Goal: Task Accomplishment & Management: Use online tool/utility

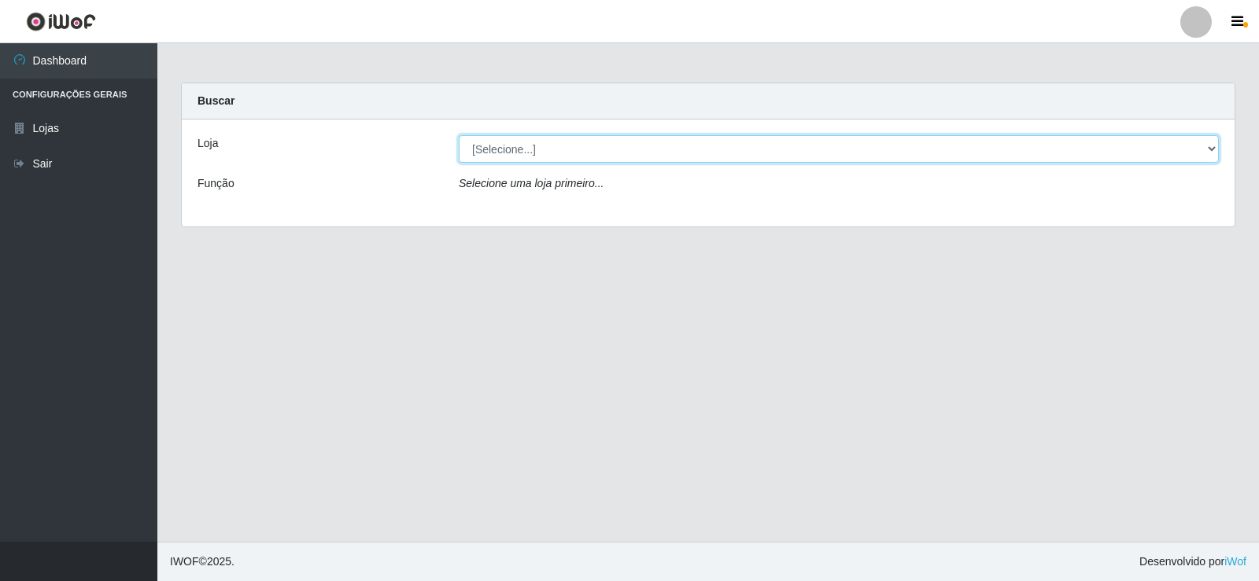
click at [1209, 145] on select "[Selecione...] Rede Compras Supermercados - LOJA 2" at bounding box center [839, 149] width 760 height 28
select select "161"
click at [459, 135] on select "[Selecione...] Rede Compras Supermercados - LOJA 2" at bounding box center [839, 149] width 760 height 28
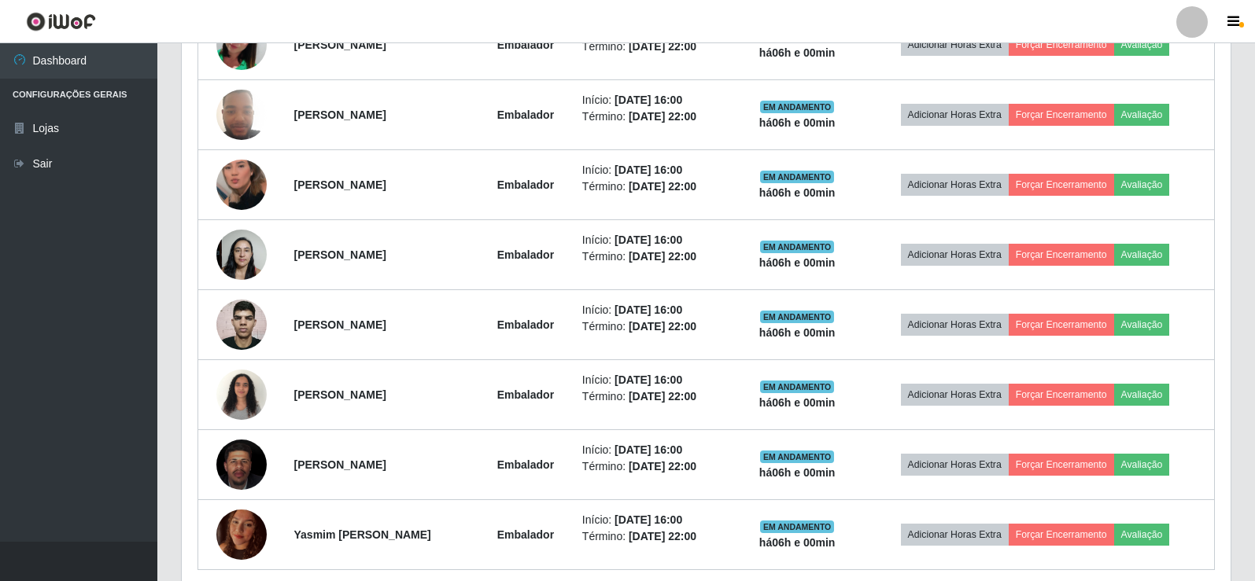
scroll to position [708, 0]
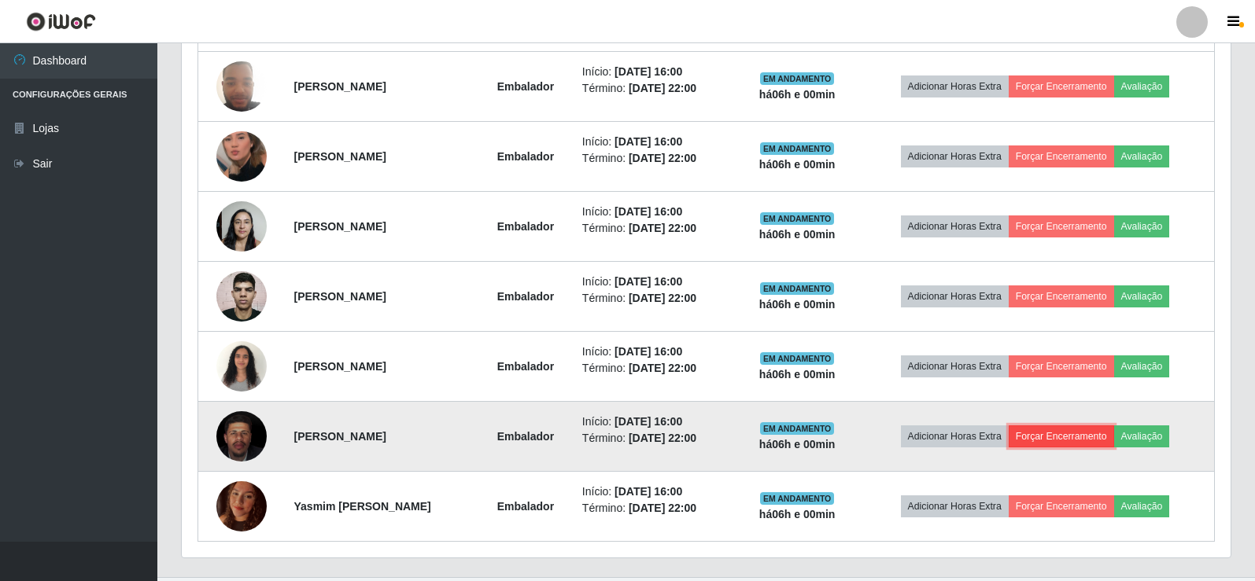
click at [1094, 437] on button "Forçar Encerramento" at bounding box center [1061, 437] width 105 height 22
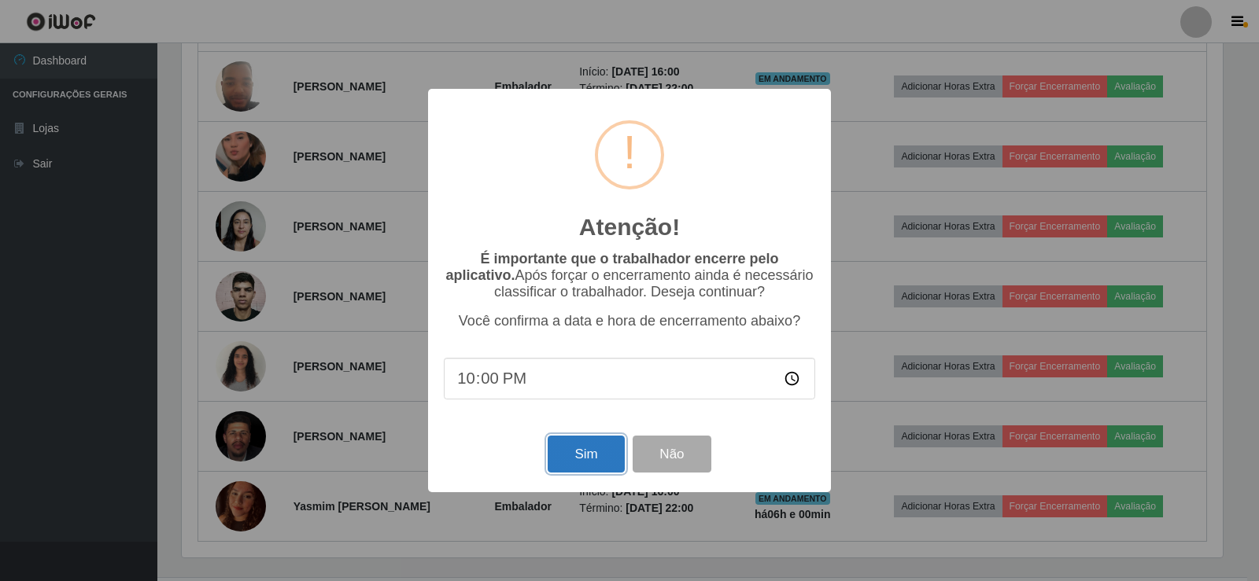
click at [574, 452] on button "Sim" at bounding box center [586, 454] width 76 height 37
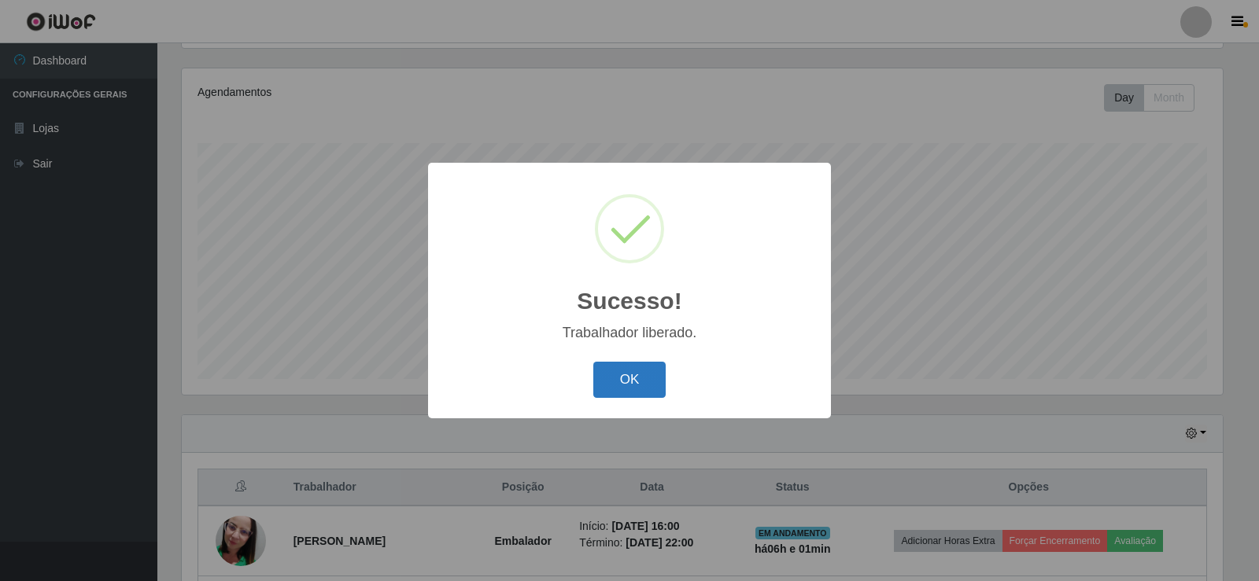
click at [615, 386] on button "OK" at bounding box center [629, 380] width 73 height 37
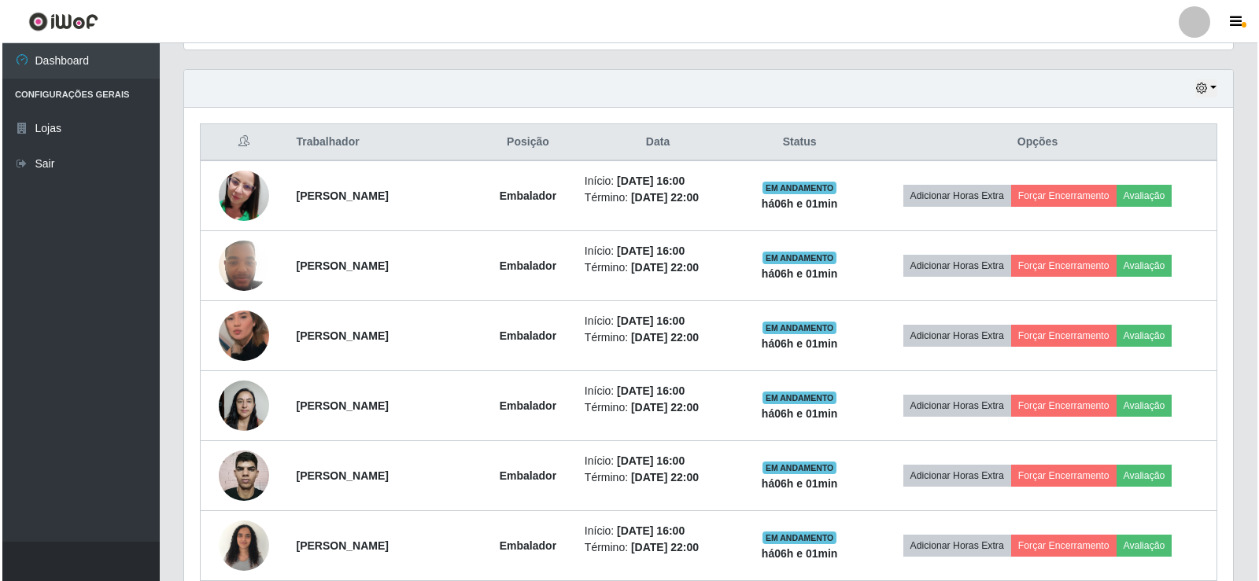
scroll to position [577, 0]
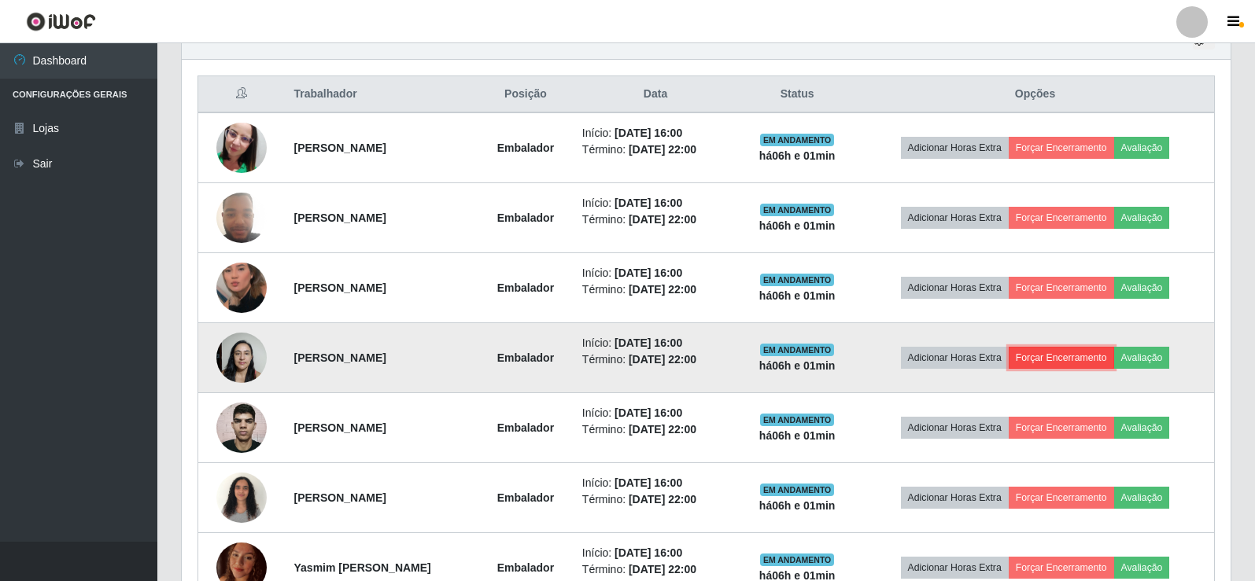
click at [1054, 362] on button "Forçar Encerramento" at bounding box center [1061, 358] width 105 height 22
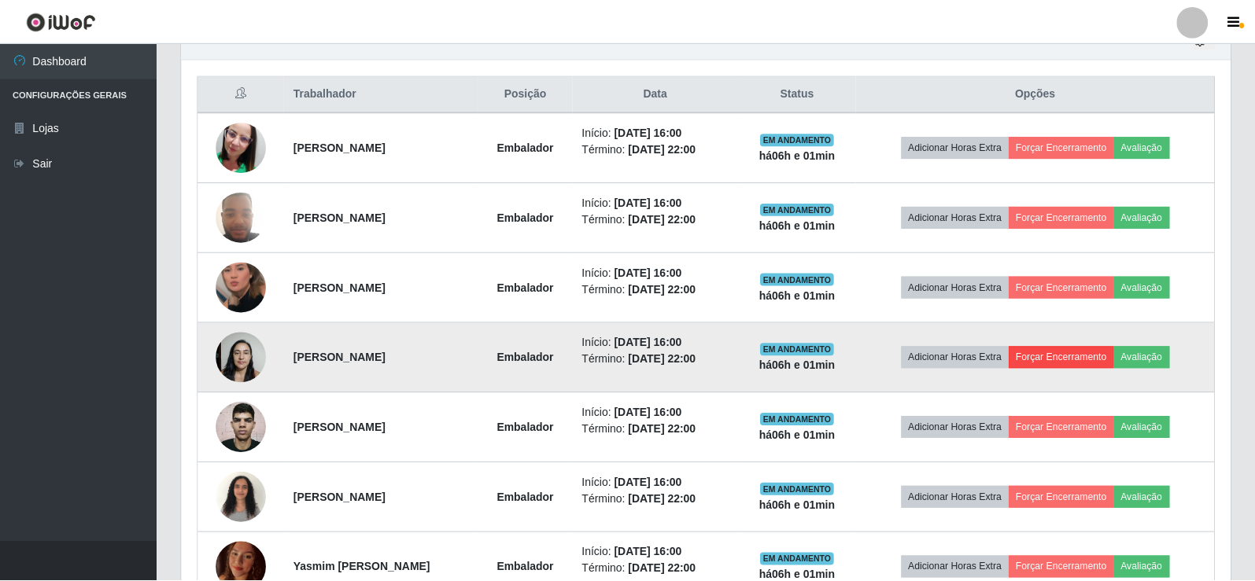
scroll to position [327, 1041]
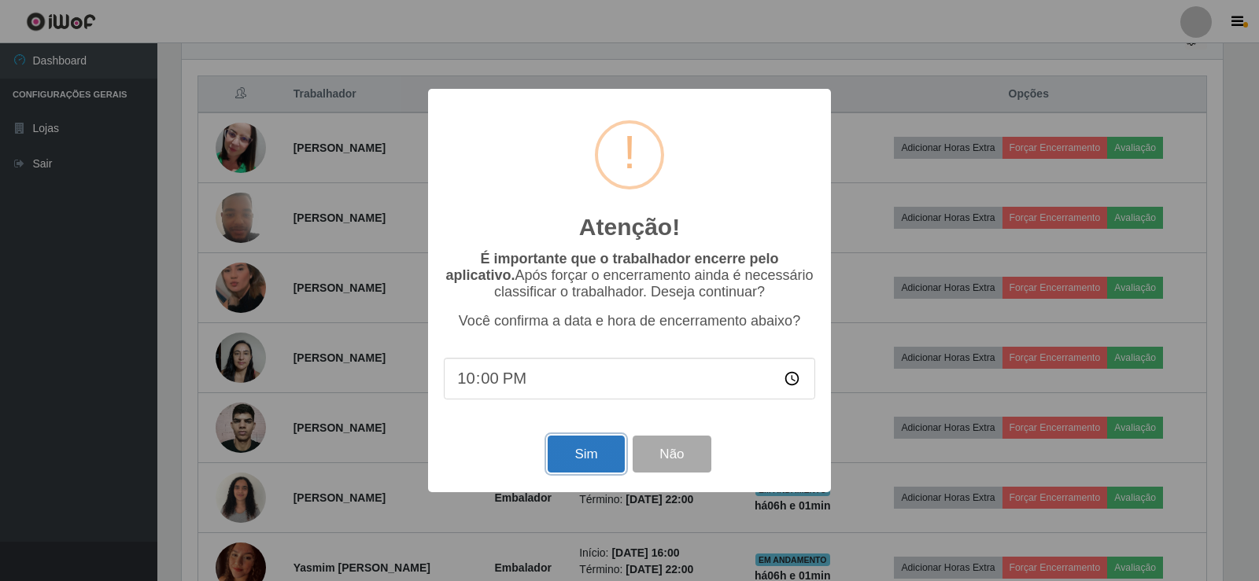
click at [608, 456] on button "Sim" at bounding box center [586, 454] width 76 height 37
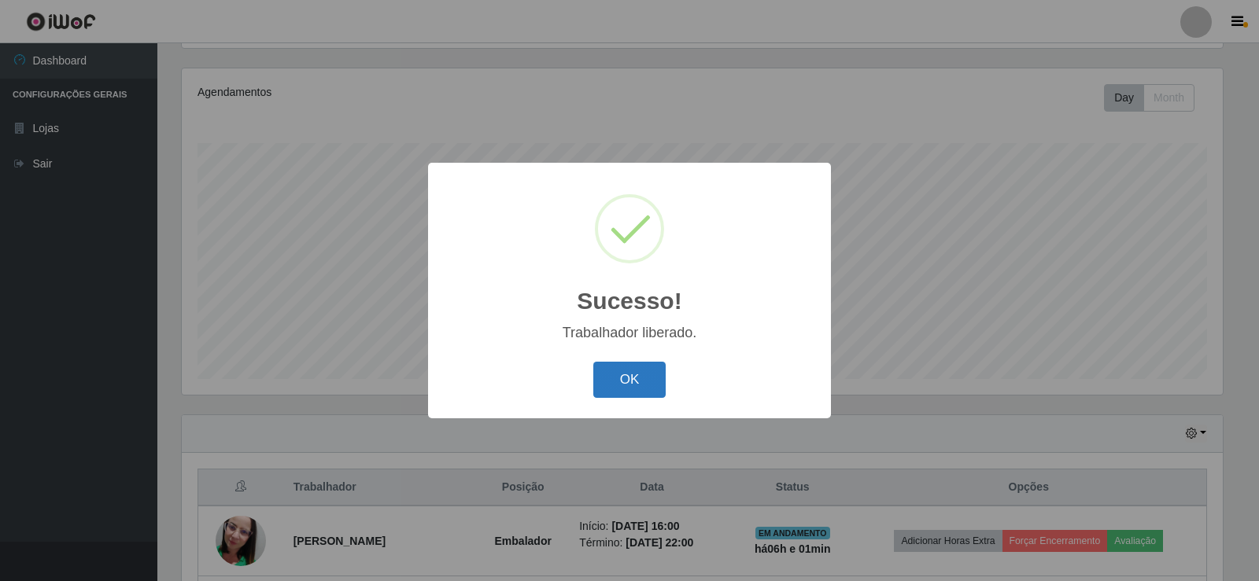
click at [593, 388] on button "OK" at bounding box center [629, 380] width 73 height 37
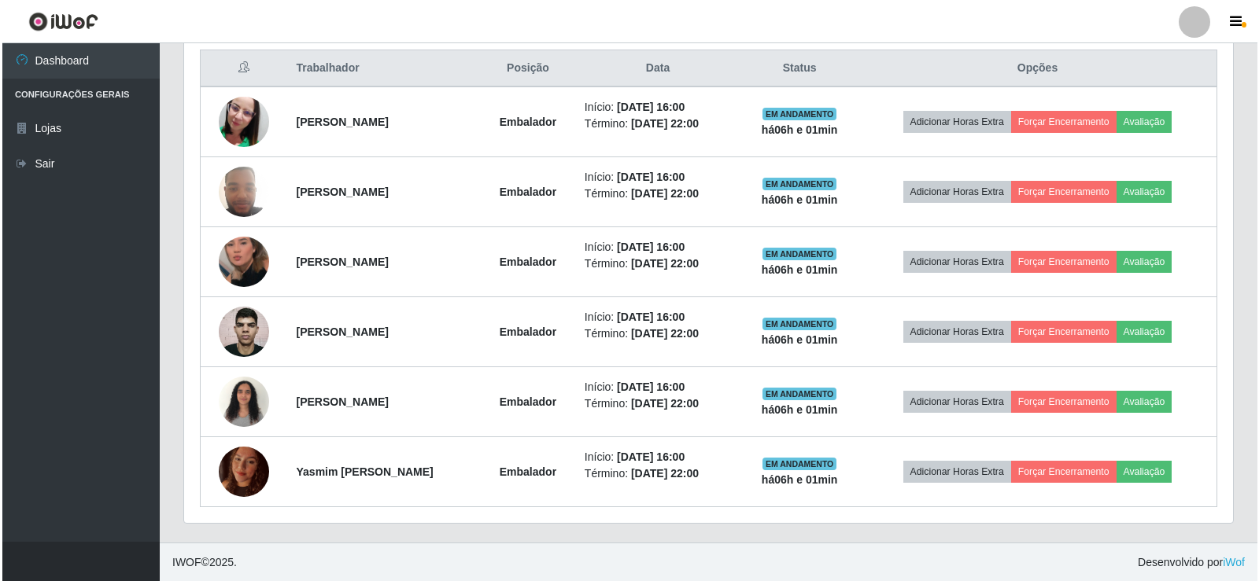
scroll to position [603, 0]
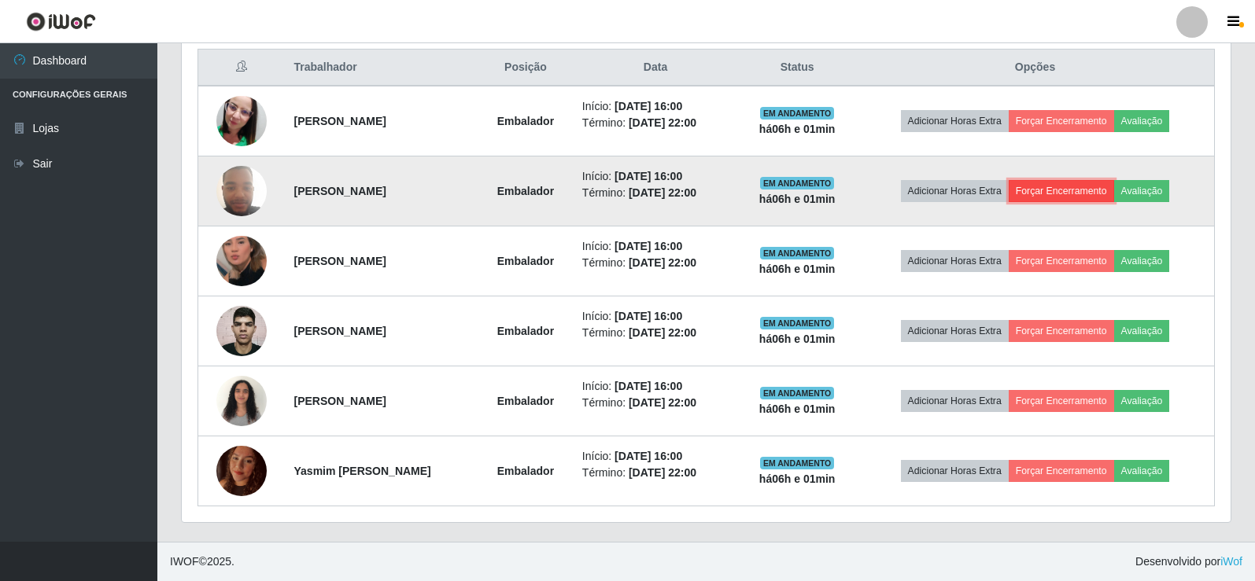
click at [1054, 193] on button "Forçar Encerramento" at bounding box center [1061, 191] width 105 height 22
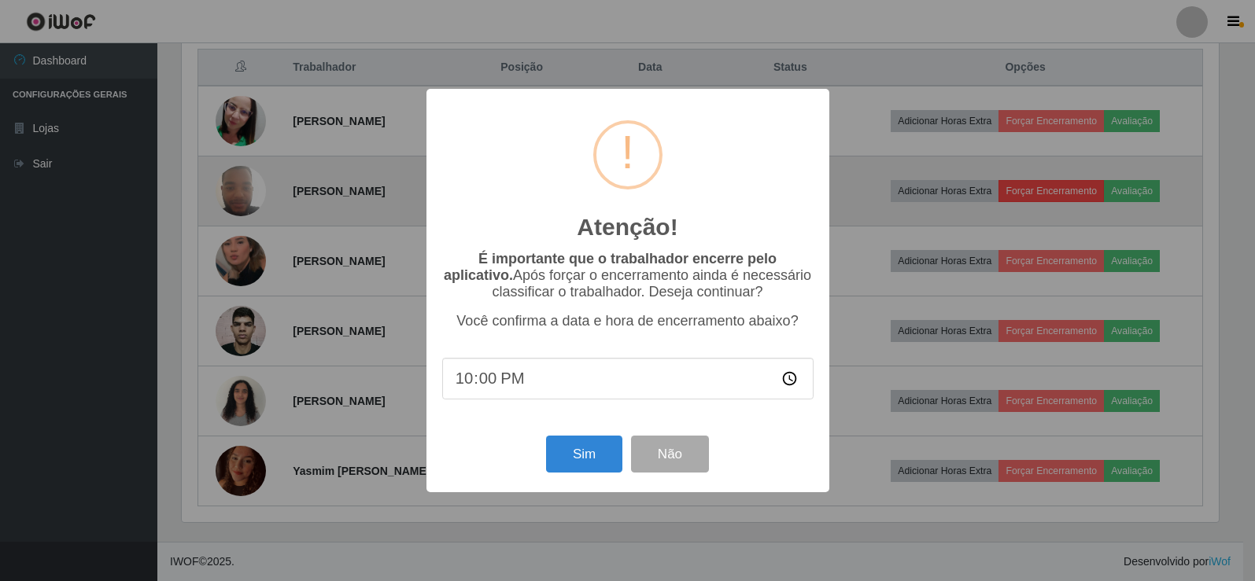
scroll to position [327, 1041]
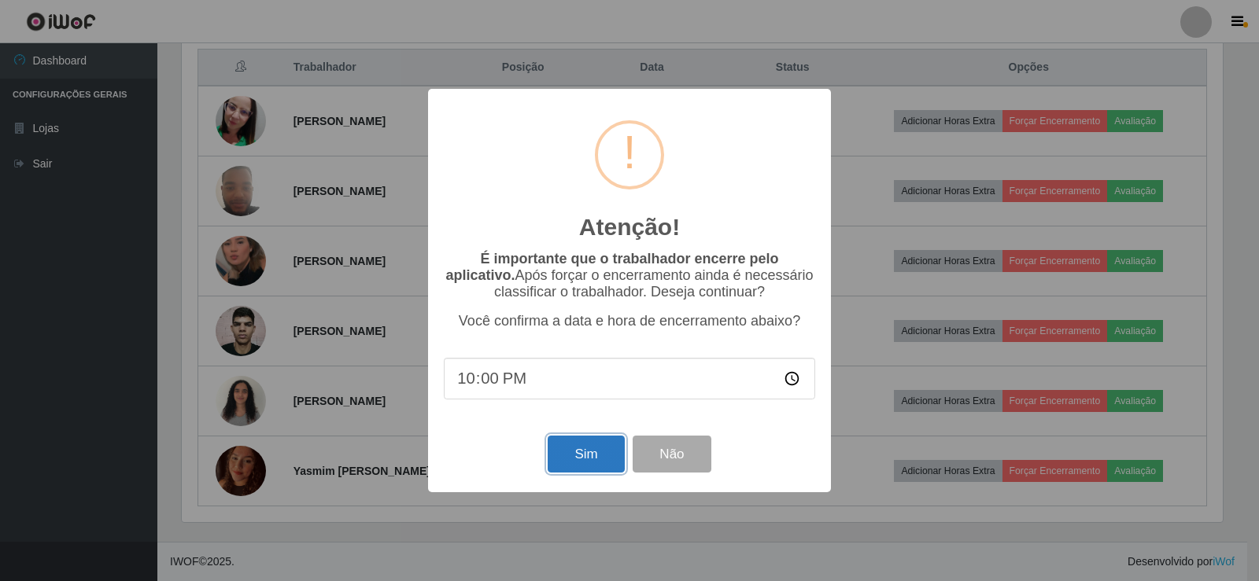
click at [607, 445] on button "Sim" at bounding box center [586, 454] width 76 height 37
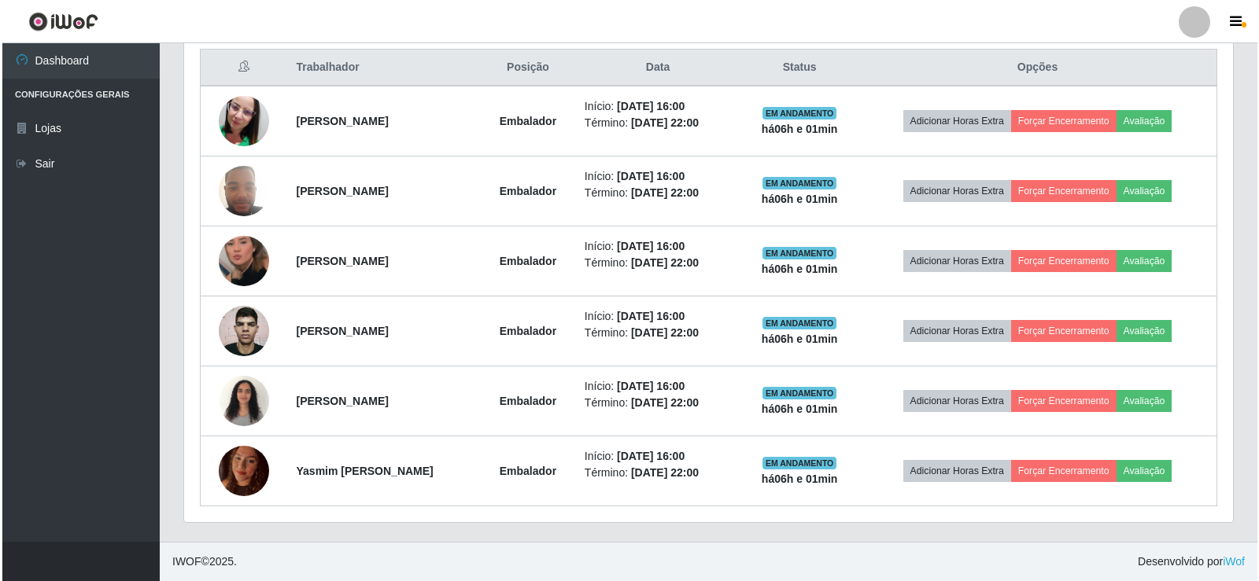
scroll to position [0, 0]
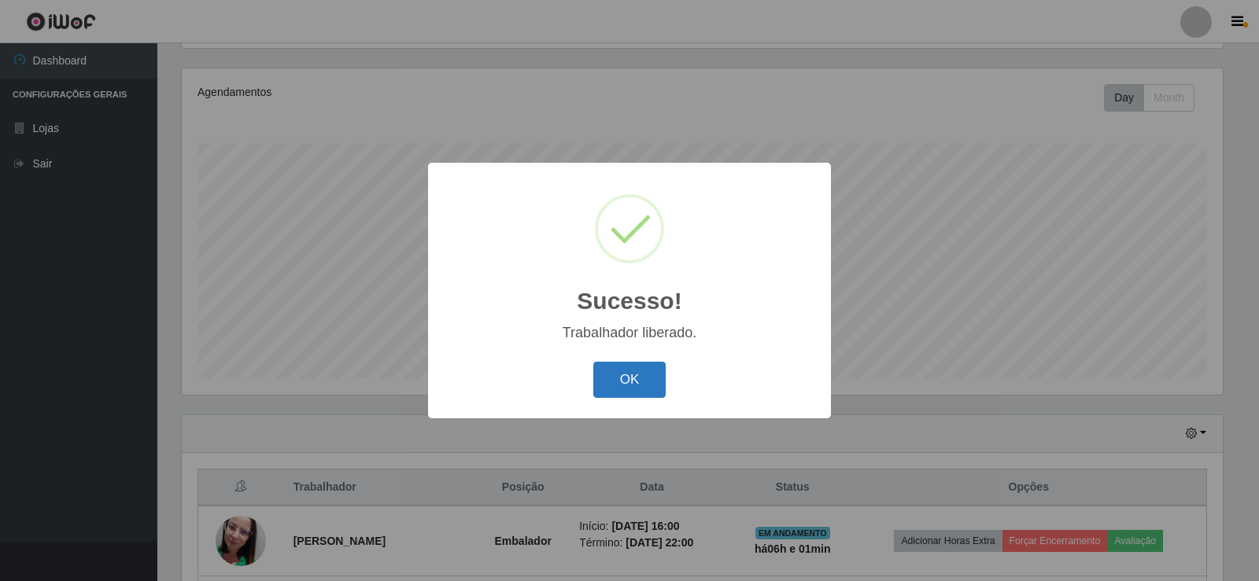
click at [611, 372] on button "OK" at bounding box center [629, 380] width 73 height 37
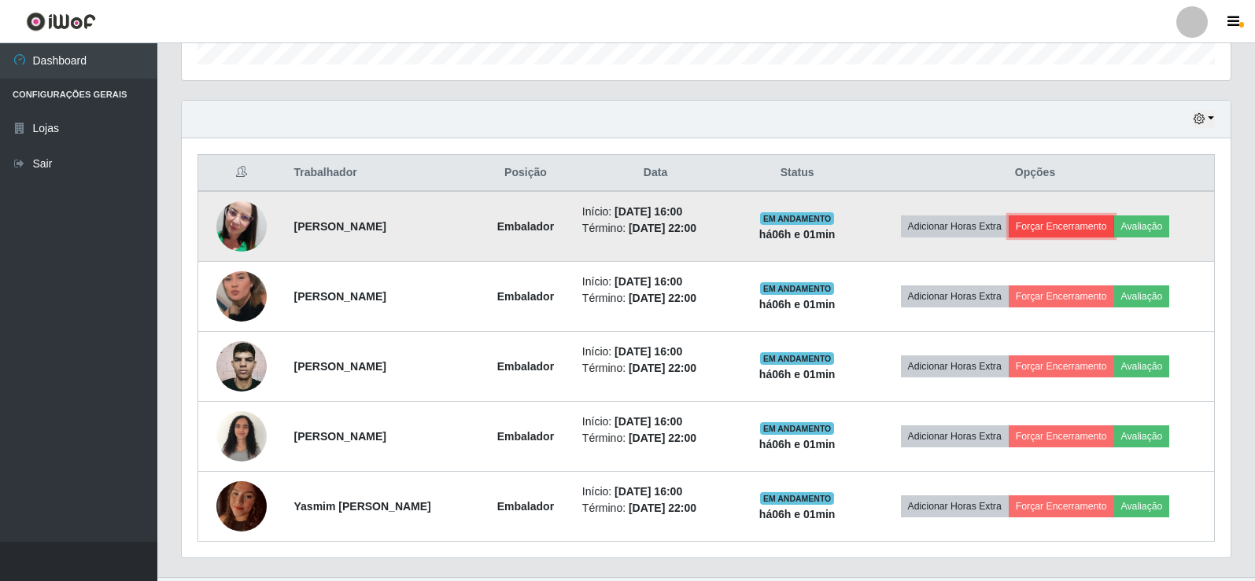
click at [1075, 224] on button "Forçar Encerramento" at bounding box center [1061, 227] width 105 height 22
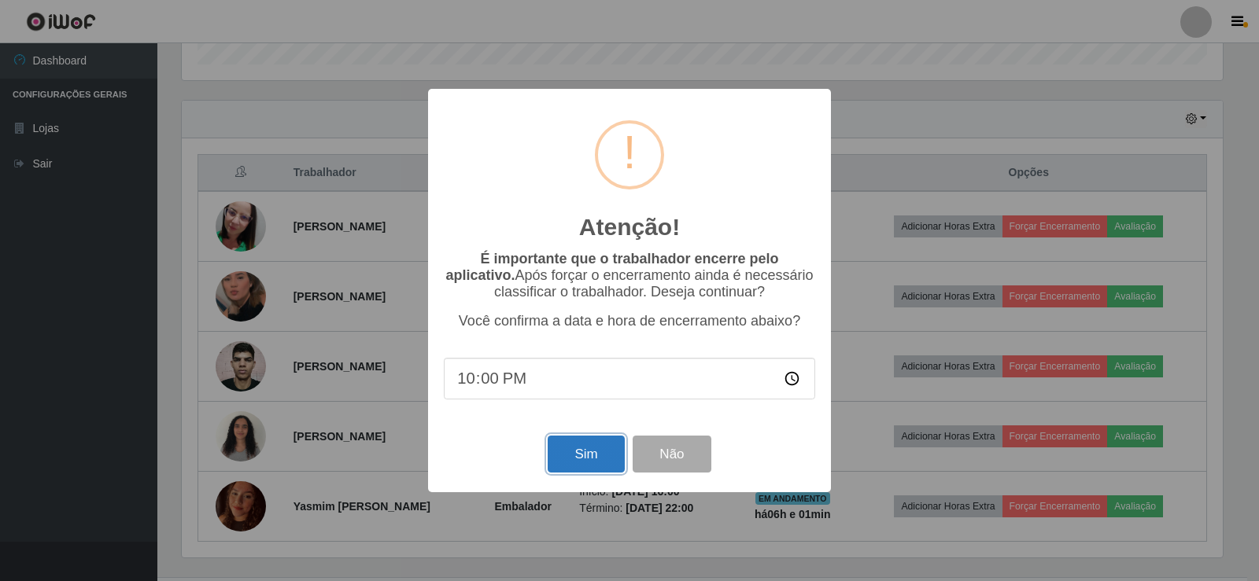
click at [600, 452] on button "Sim" at bounding box center [586, 454] width 76 height 37
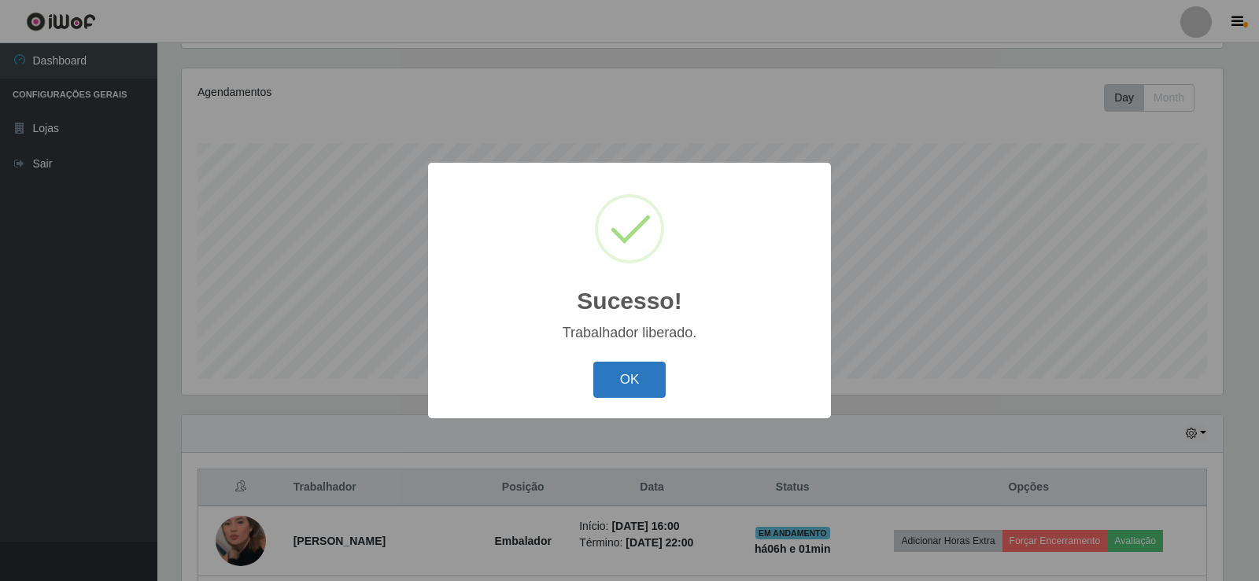
click at [597, 385] on button "OK" at bounding box center [629, 380] width 73 height 37
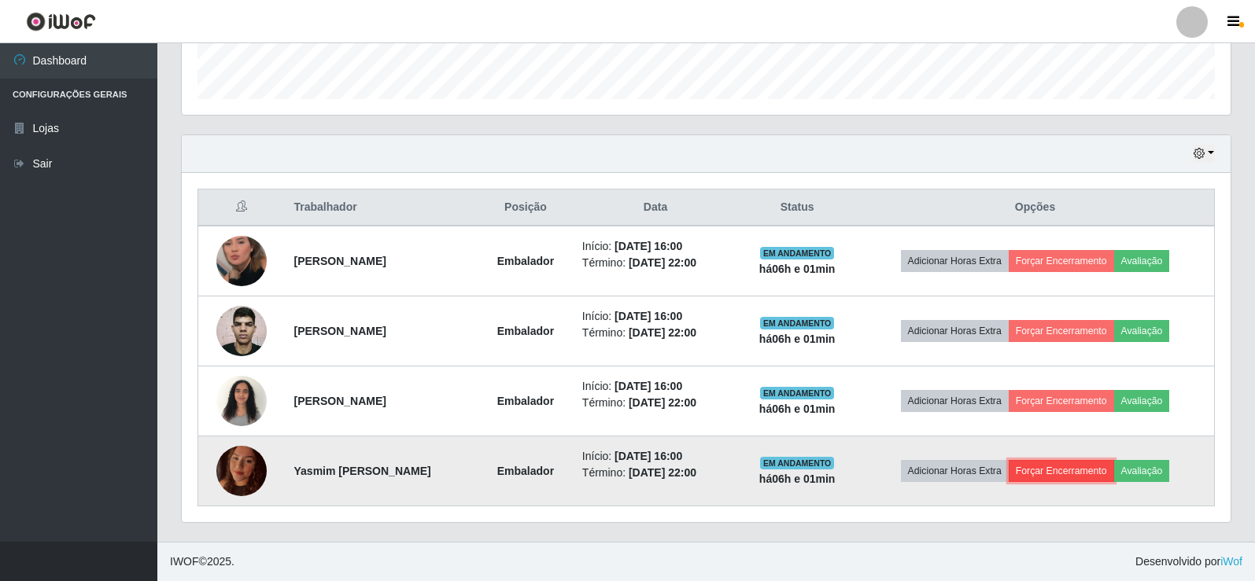
click at [1050, 471] on button "Forçar Encerramento" at bounding box center [1061, 471] width 105 height 22
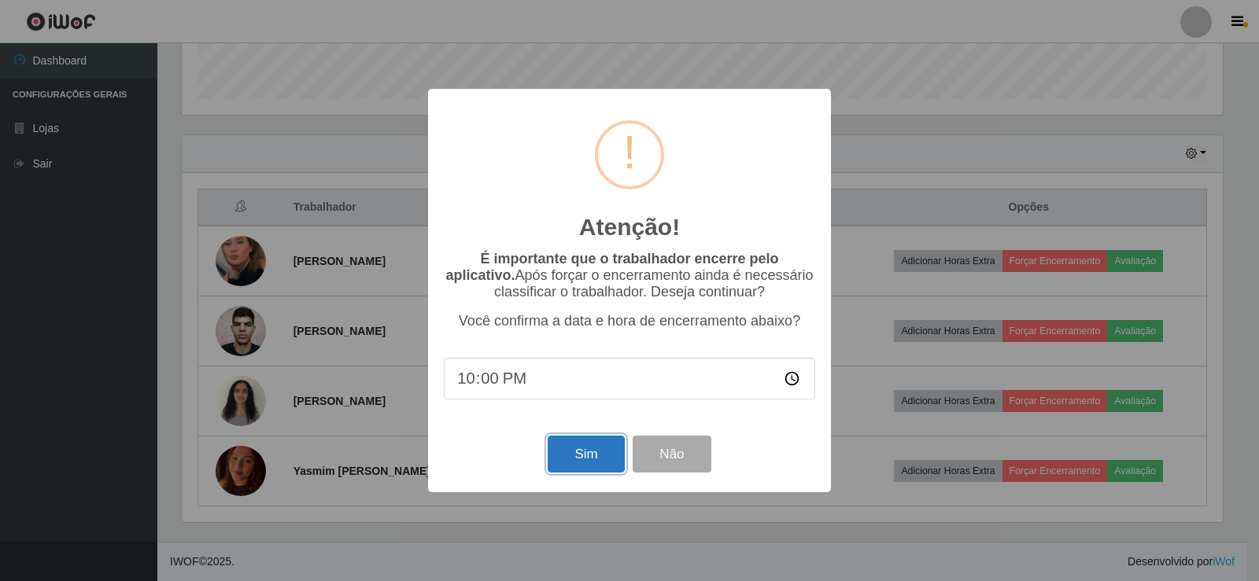
click at [599, 452] on button "Sim" at bounding box center [586, 454] width 76 height 37
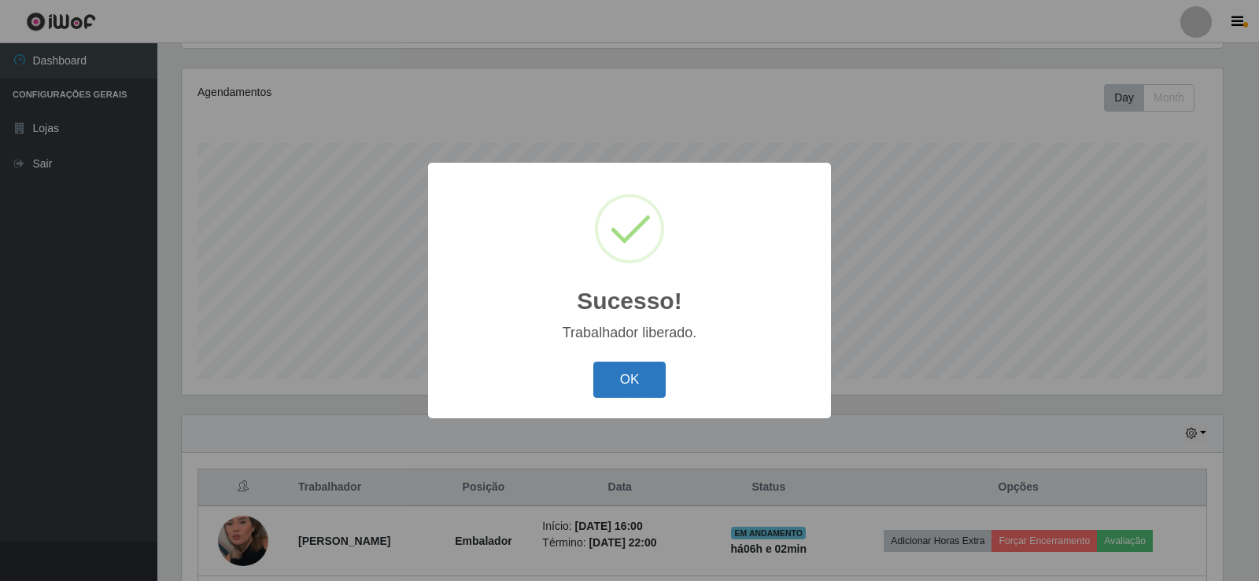
click at [611, 386] on button "OK" at bounding box center [629, 380] width 73 height 37
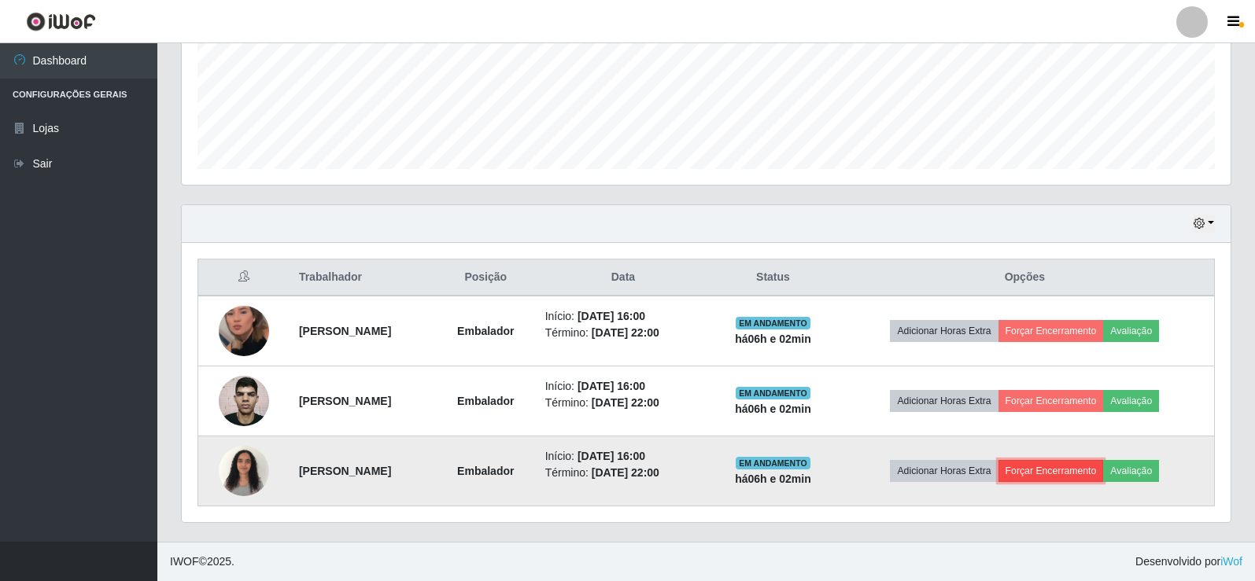
click at [1053, 471] on button "Forçar Encerramento" at bounding box center [1050, 471] width 105 height 22
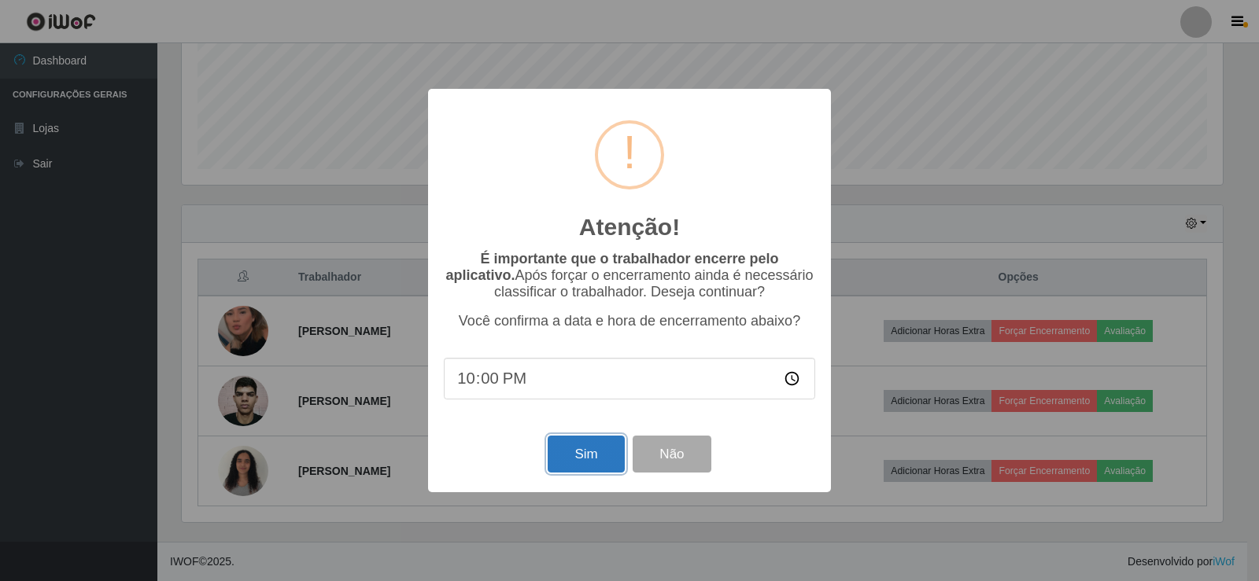
click at [602, 454] on button "Sim" at bounding box center [586, 454] width 76 height 37
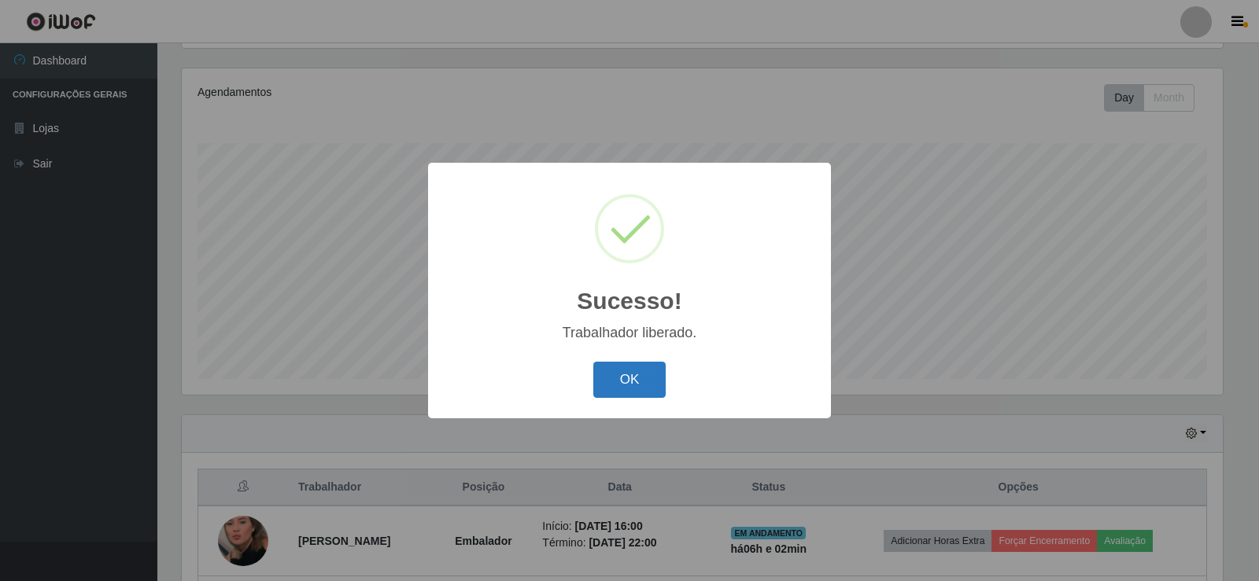
click at [611, 372] on button "OK" at bounding box center [629, 380] width 73 height 37
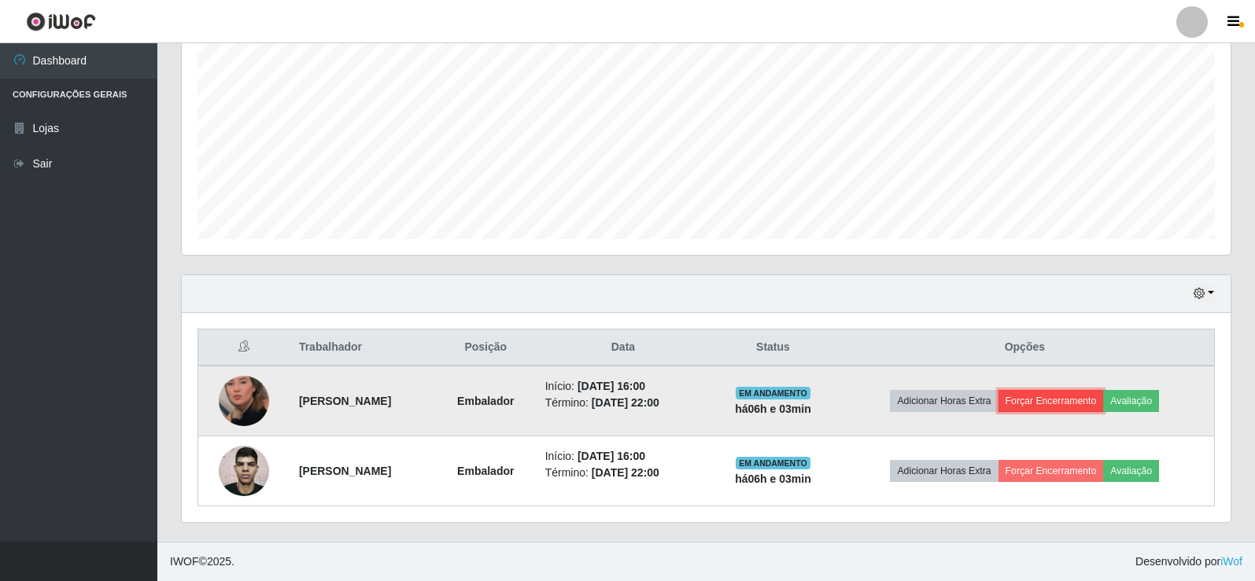
click at [1052, 408] on button "Forçar Encerramento" at bounding box center [1050, 401] width 105 height 22
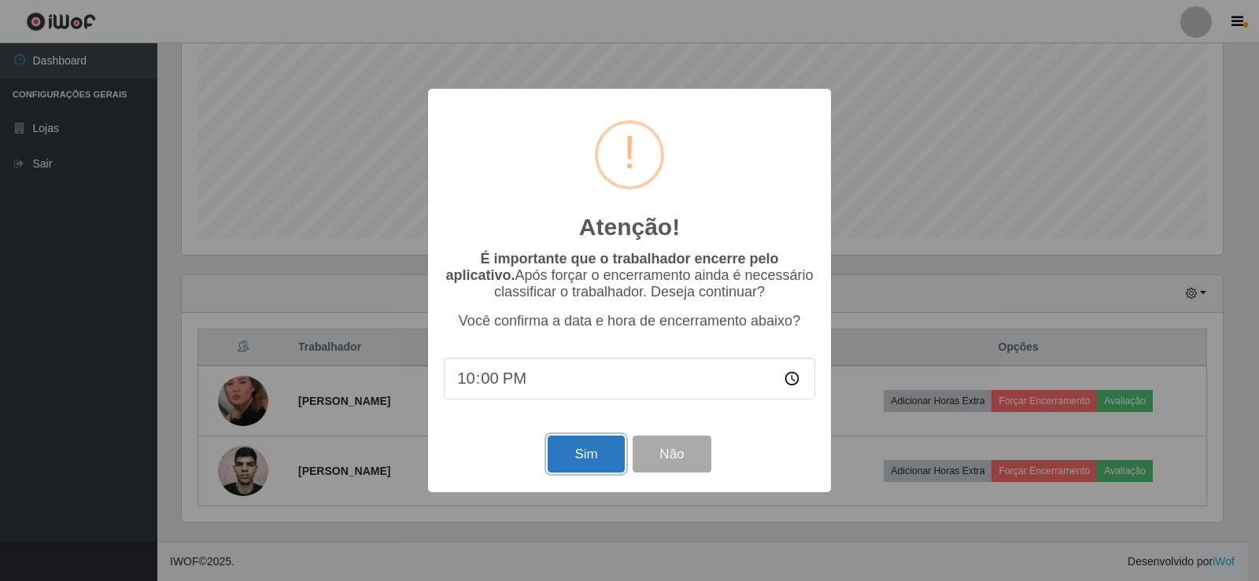
click at [603, 466] on button "Sim" at bounding box center [586, 454] width 76 height 37
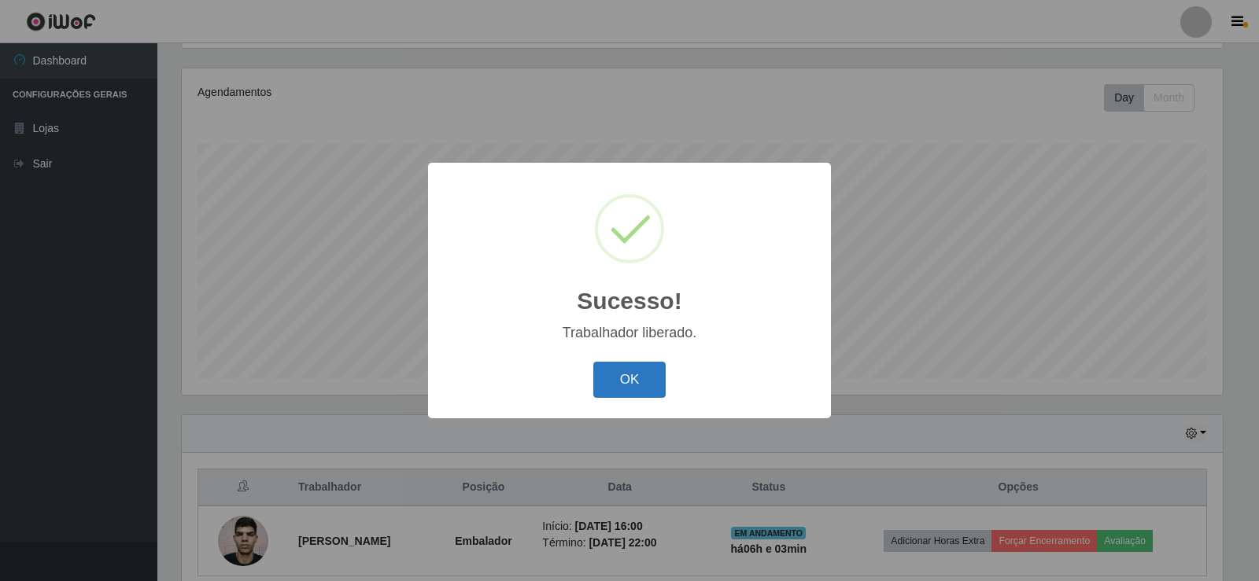
click at [611, 385] on button "OK" at bounding box center [629, 380] width 73 height 37
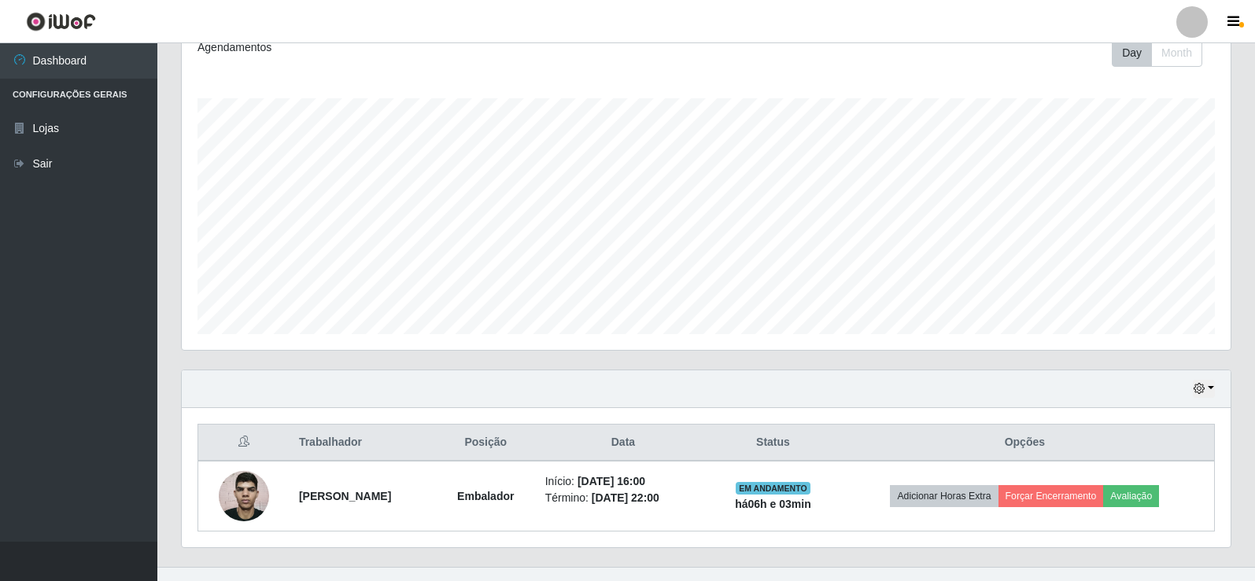
scroll to position [253, 0]
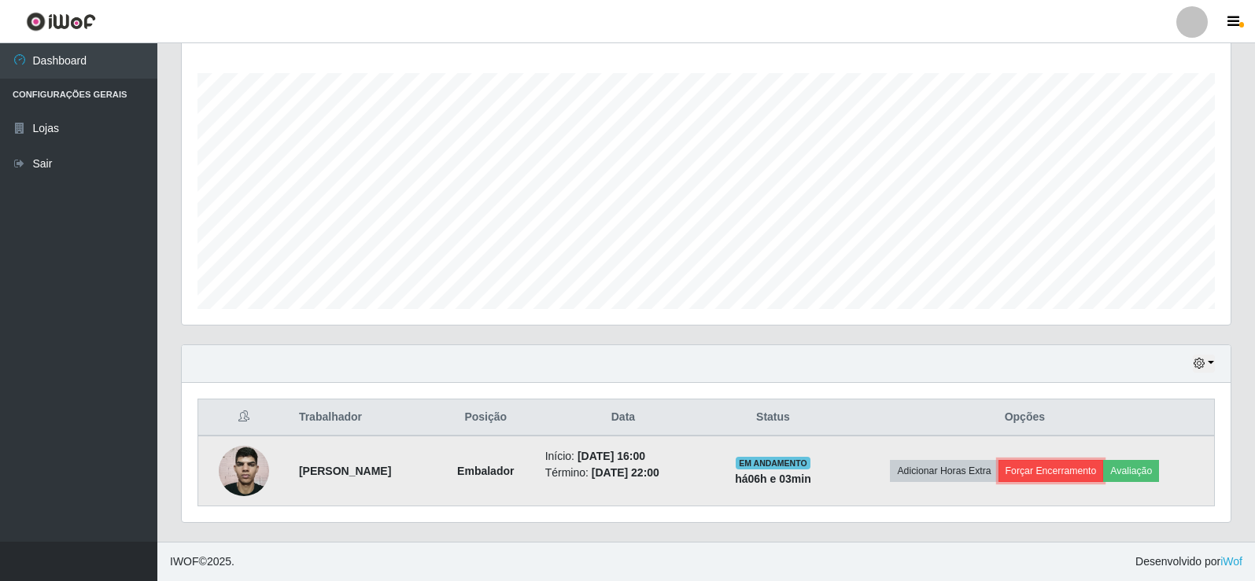
click at [1071, 473] on button "Forçar Encerramento" at bounding box center [1050, 471] width 105 height 22
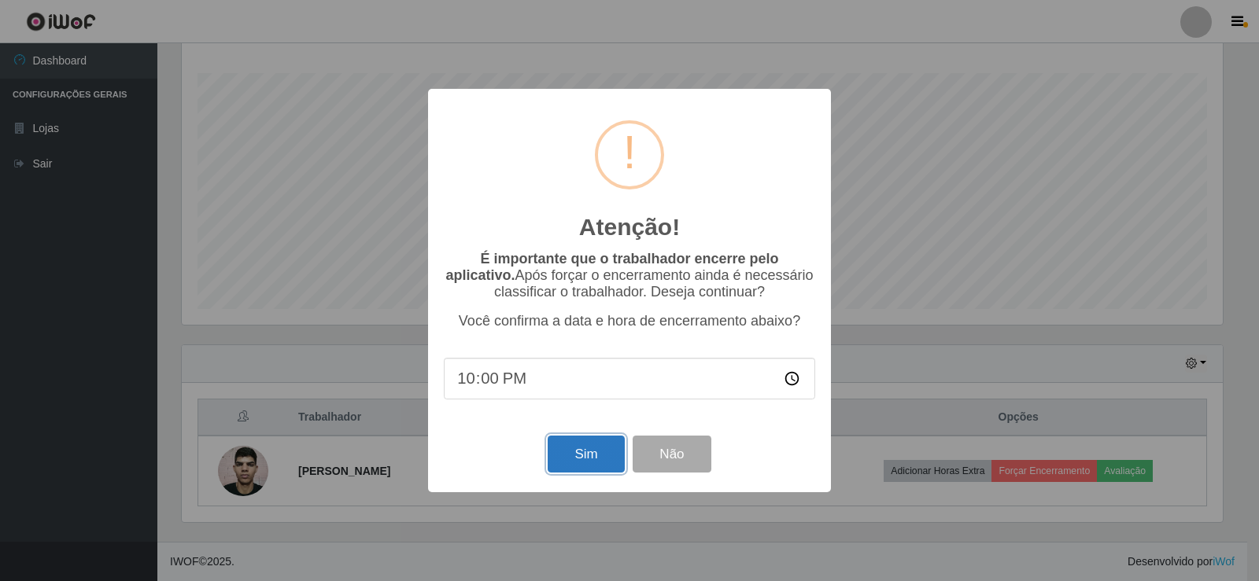
click at [607, 450] on button "Sim" at bounding box center [586, 454] width 76 height 37
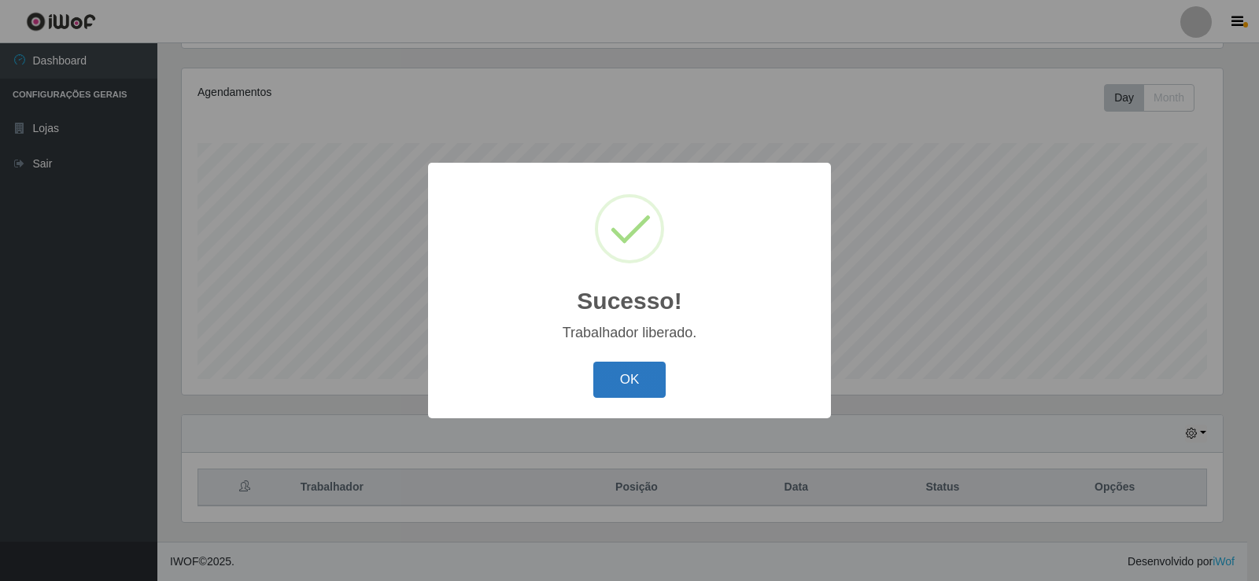
click at [607, 382] on button "OK" at bounding box center [629, 380] width 73 height 37
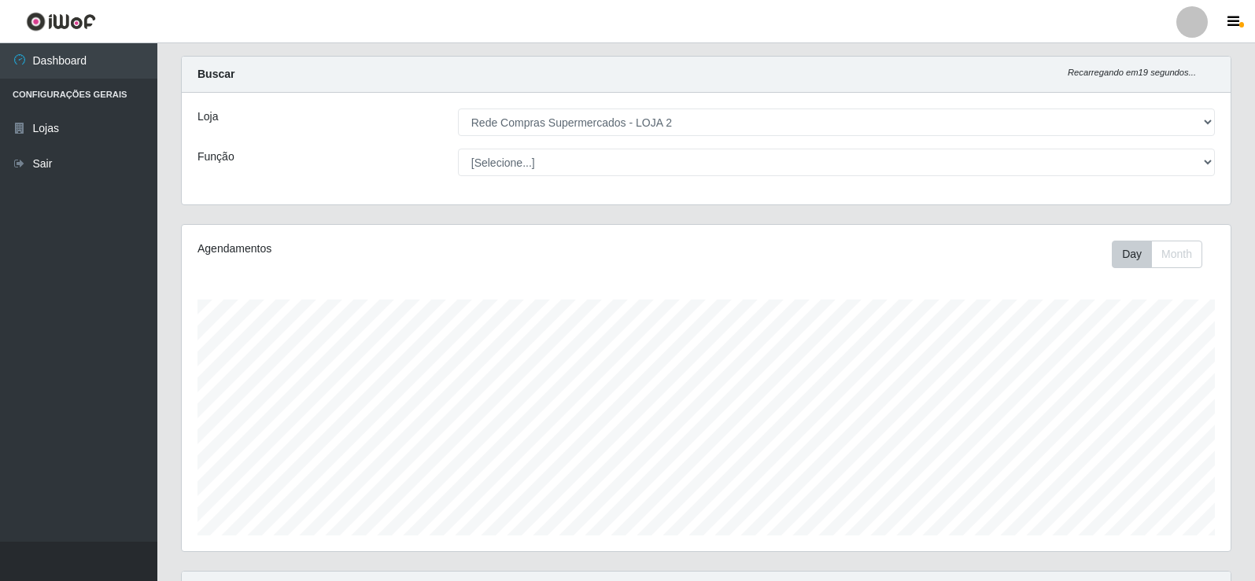
scroll to position [0, 0]
